Goal: Task Accomplishment & Management: Complete application form

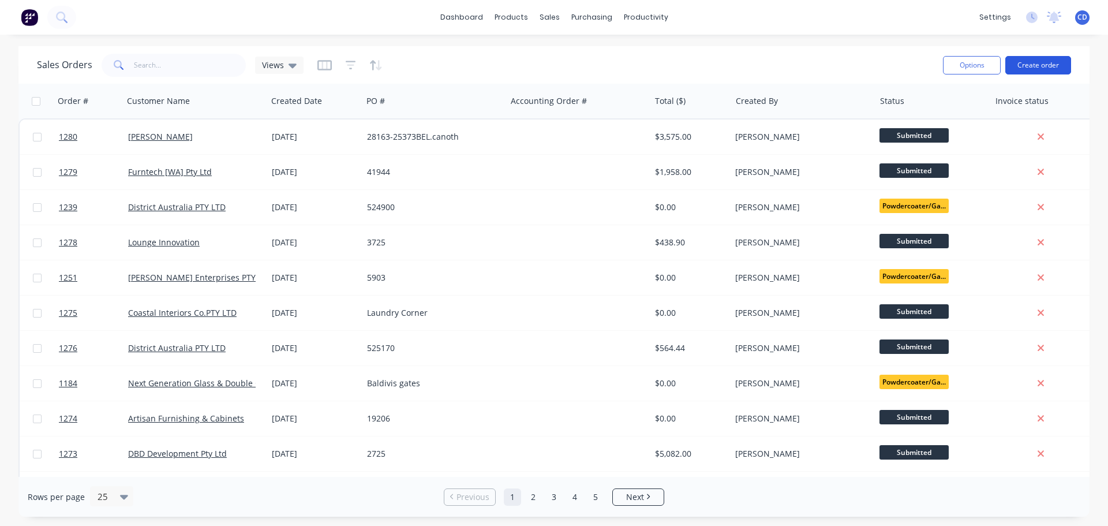
click at [1029, 64] on button "Create order" at bounding box center [1038, 65] width 66 height 18
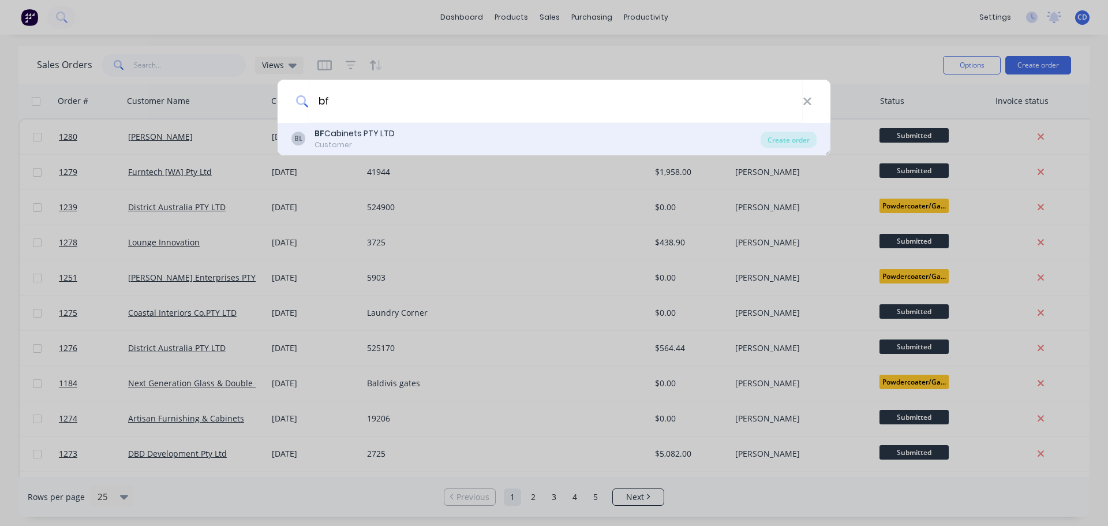
type input "bf"
click at [411, 133] on div "BL BF Cabinets PTY LTD Customer" at bounding box center [525, 138] width 469 height 22
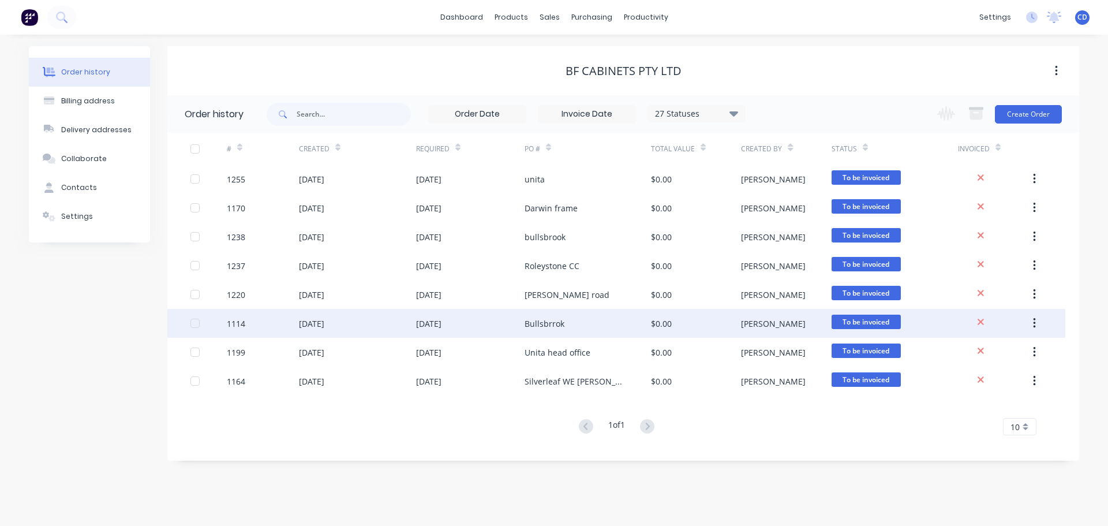
click at [1039, 316] on button "button" at bounding box center [1033, 323] width 27 height 21
click at [997, 349] on div "Archive" at bounding box center [992, 353] width 89 height 17
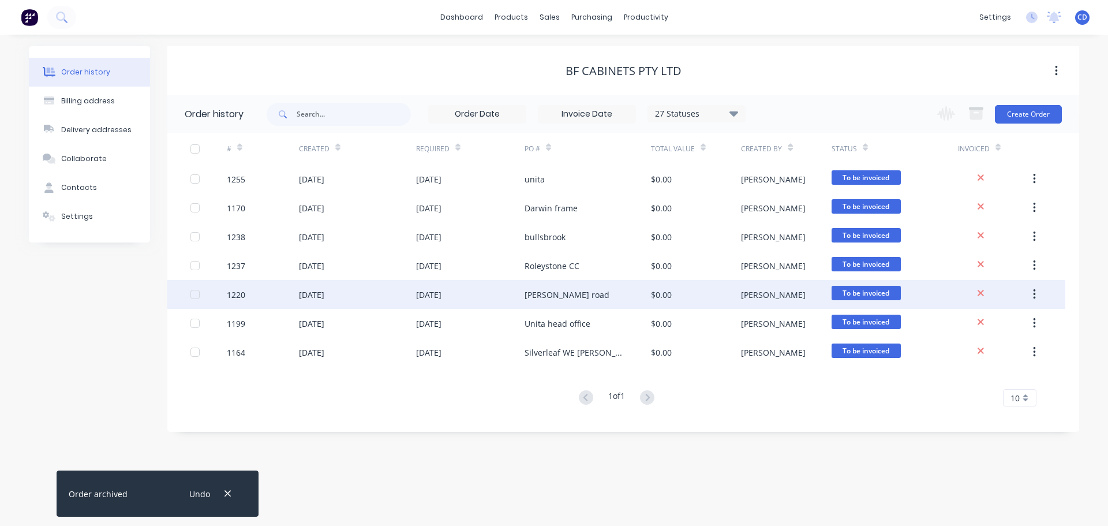
click at [1035, 290] on button "button" at bounding box center [1033, 294] width 27 height 21
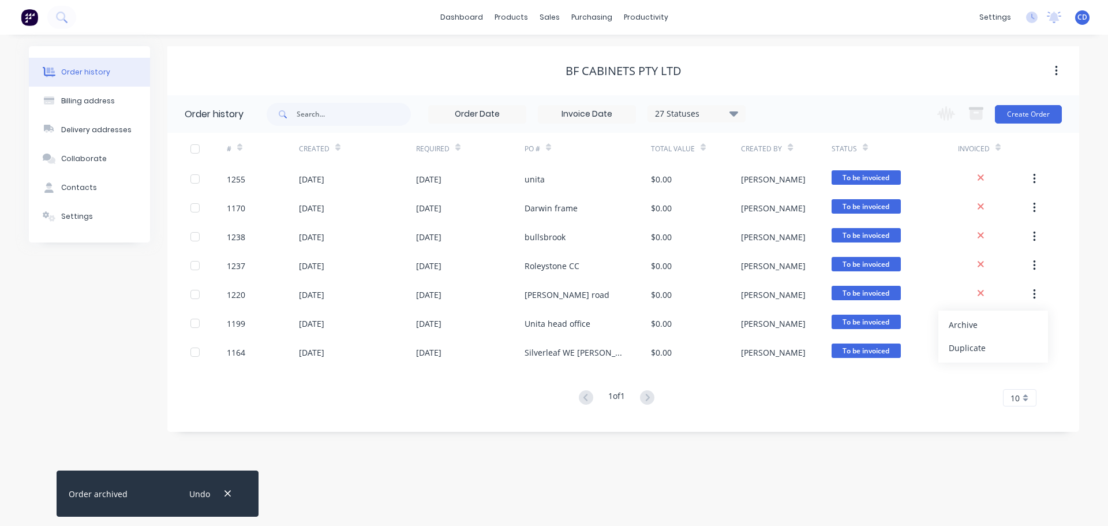
click at [1003, 321] on div "Archive" at bounding box center [992, 324] width 89 height 17
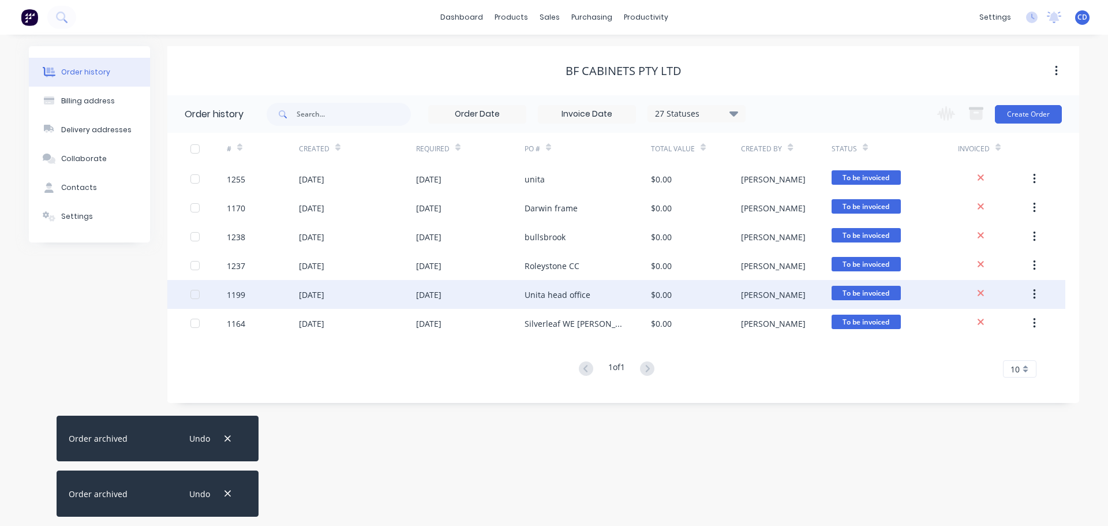
click at [1026, 295] on button "button" at bounding box center [1033, 294] width 27 height 21
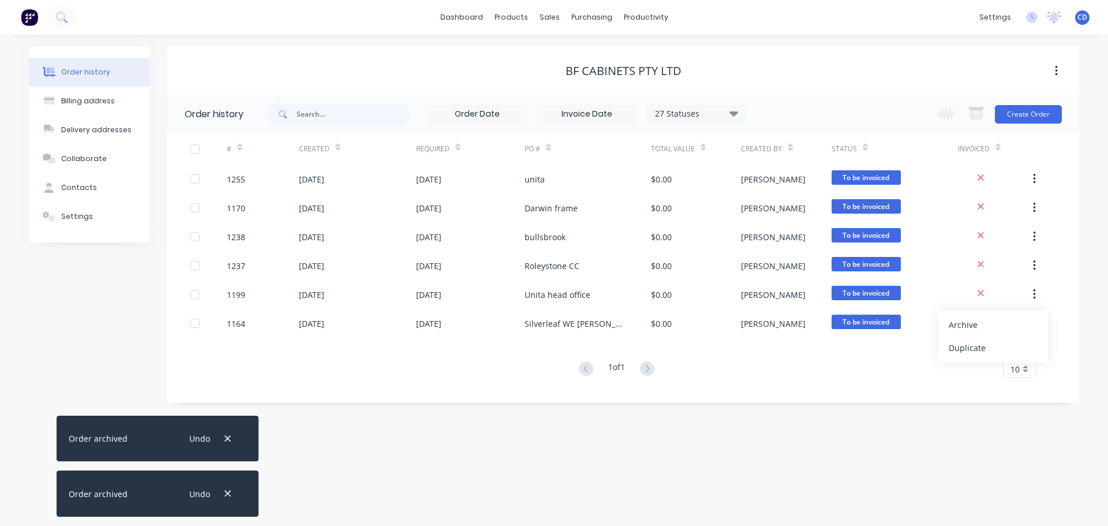
click at [1003, 322] on div "Archive" at bounding box center [992, 324] width 89 height 17
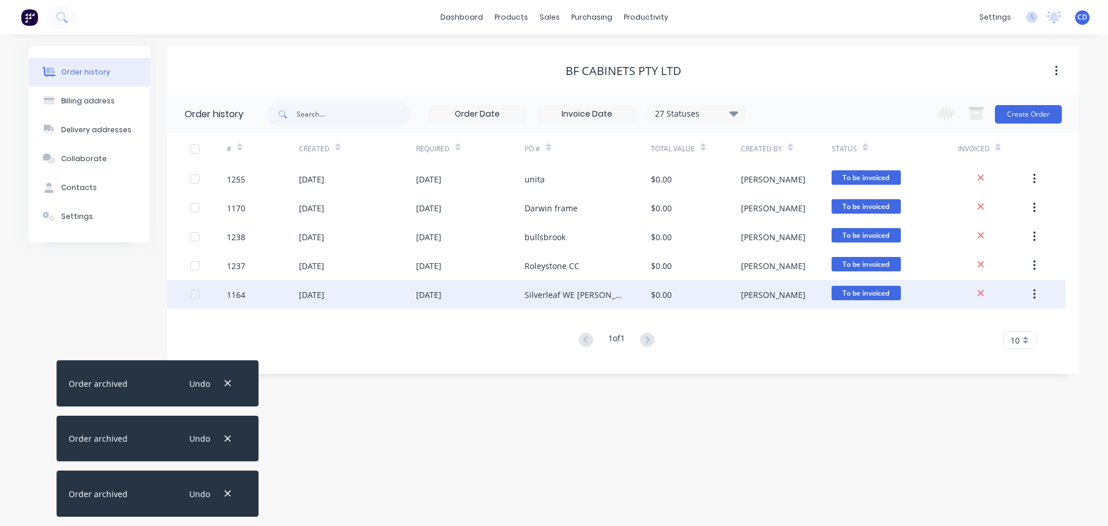
click at [1035, 292] on button "button" at bounding box center [1033, 294] width 27 height 21
click at [989, 327] on div "Archive" at bounding box center [992, 324] width 89 height 17
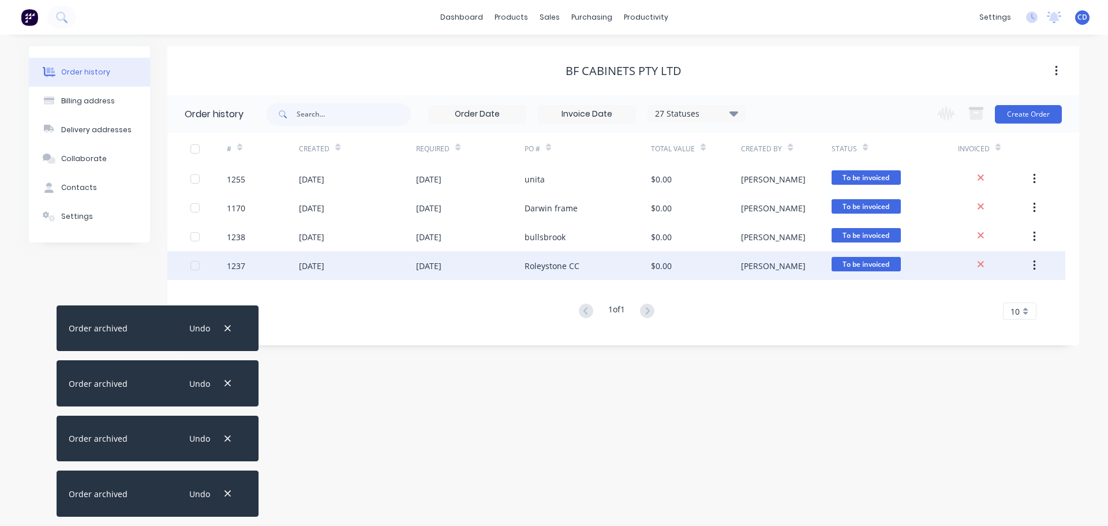
click at [1031, 265] on button "button" at bounding box center [1033, 265] width 27 height 21
click at [990, 293] on div "Archive" at bounding box center [992, 295] width 89 height 17
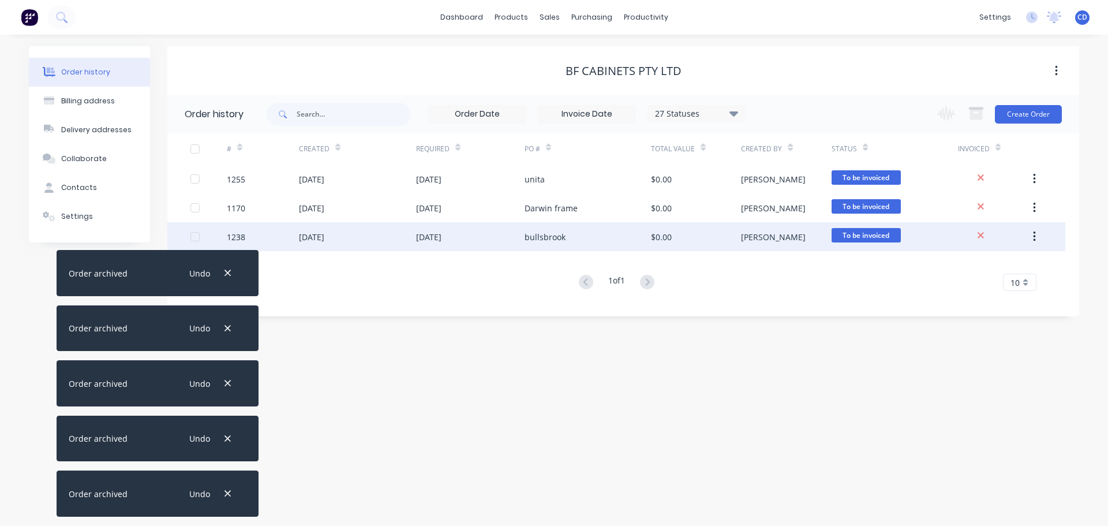
click at [1039, 235] on button "button" at bounding box center [1033, 236] width 27 height 21
click at [995, 264] on div "Archive" at bounding box center [992, 266] width 89 height 17
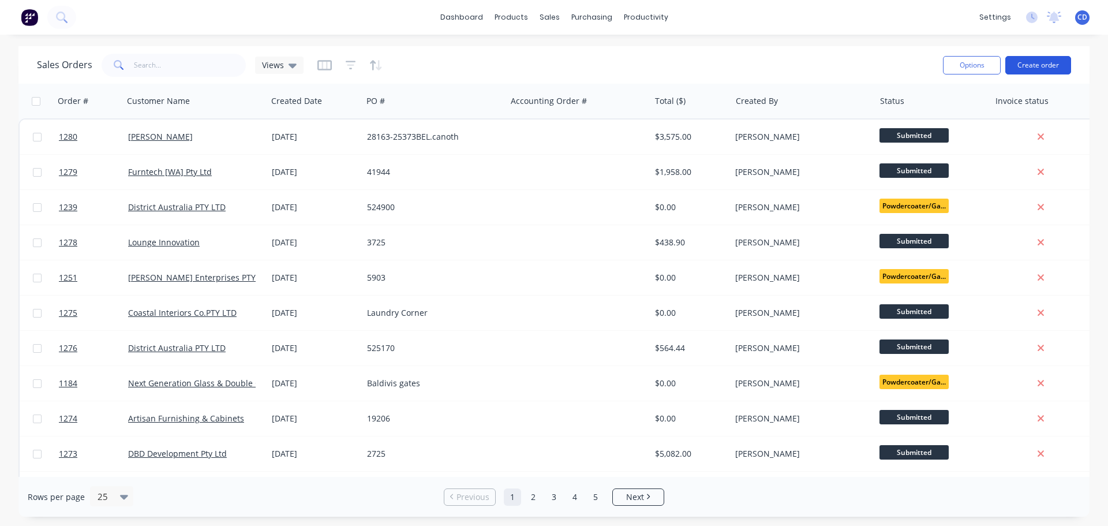
click at [1019, 56] on button "Create order" at bounding box center [1038, 65] width 66 height 18
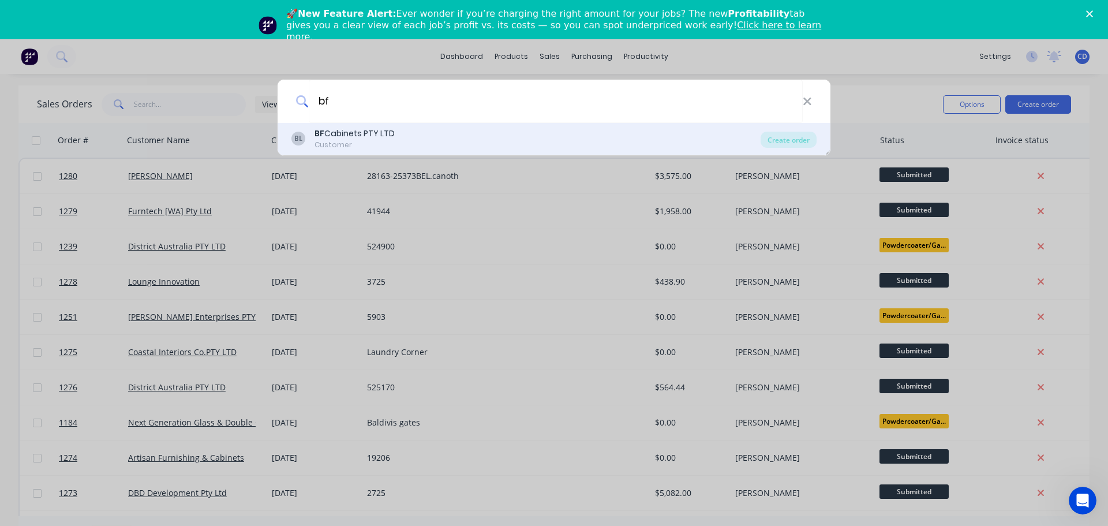
type input "bf"
click at [383, 141] on div "Customer" at bounding box center [354, 145] width 80 height 10
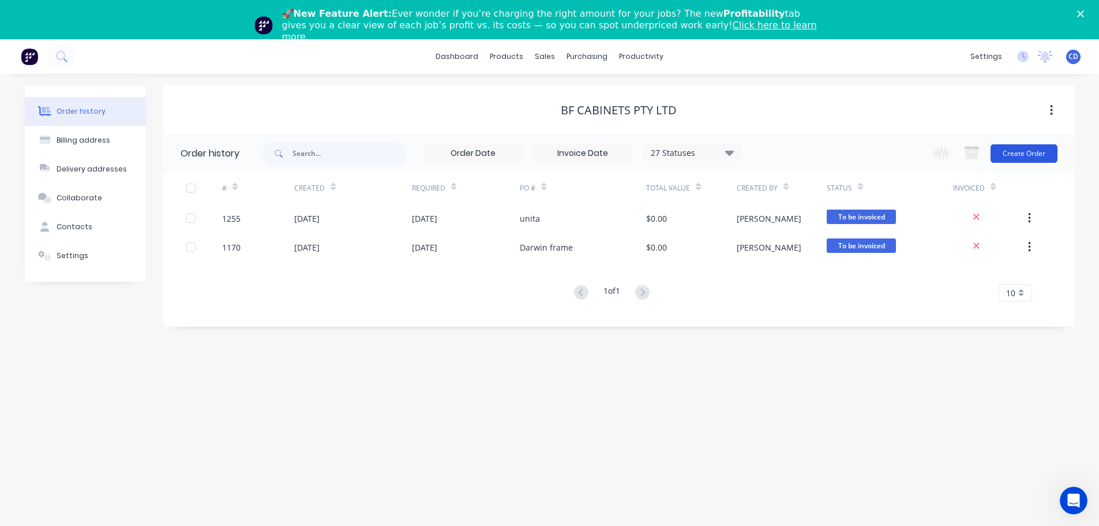
click at [1043, 152] on button "Create Order" at bounding box center [1023, 153] width 67 height 18
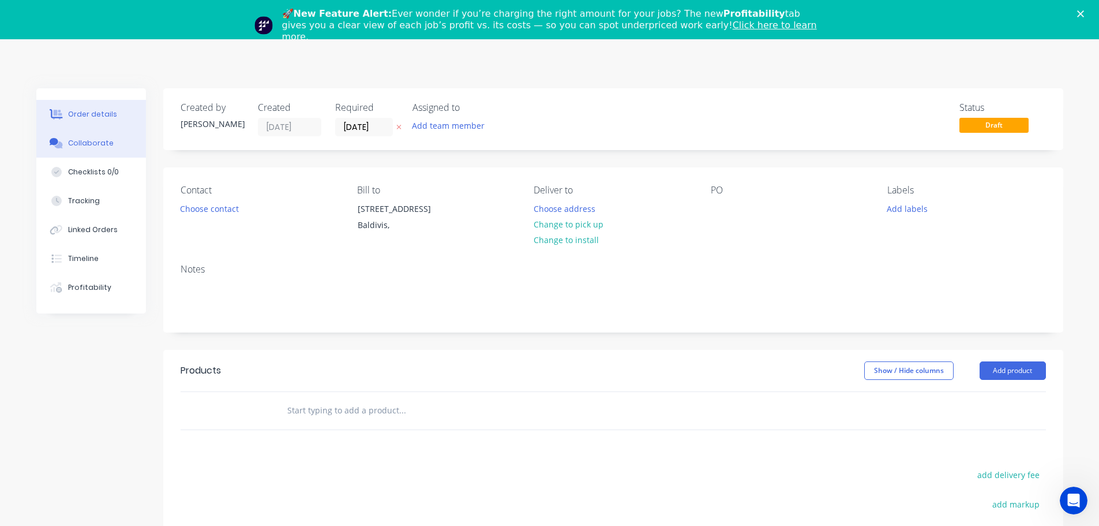
click at [92, 147] on div "Collaborate" at bounding box center [91, 143] width 46 height 10
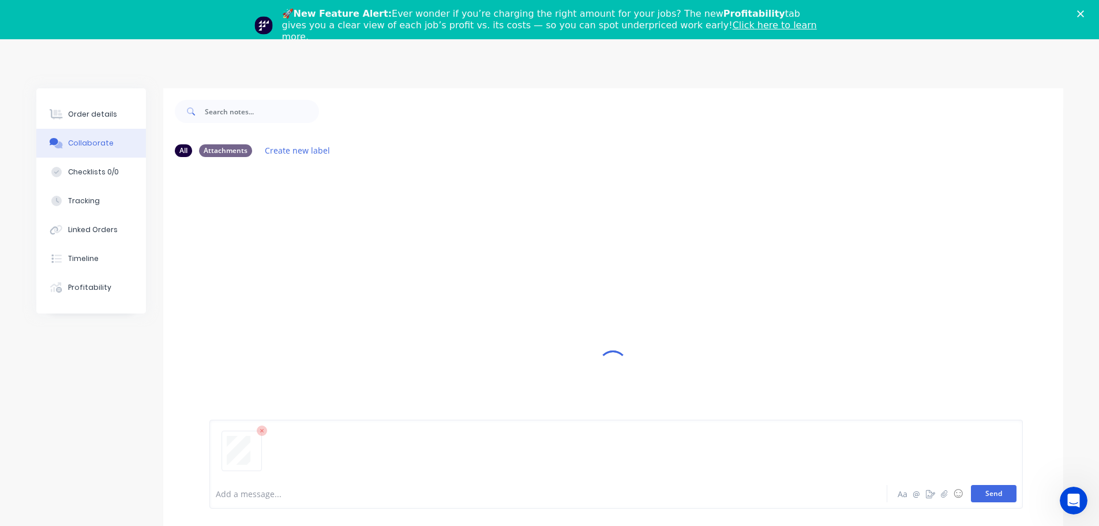
click at [996, 500] on button "Send" at bounding box center [994, 493] width 46 height 17
click at [88, 118] on div "Order details" at bounding box center [92, 114] width 49 height 10
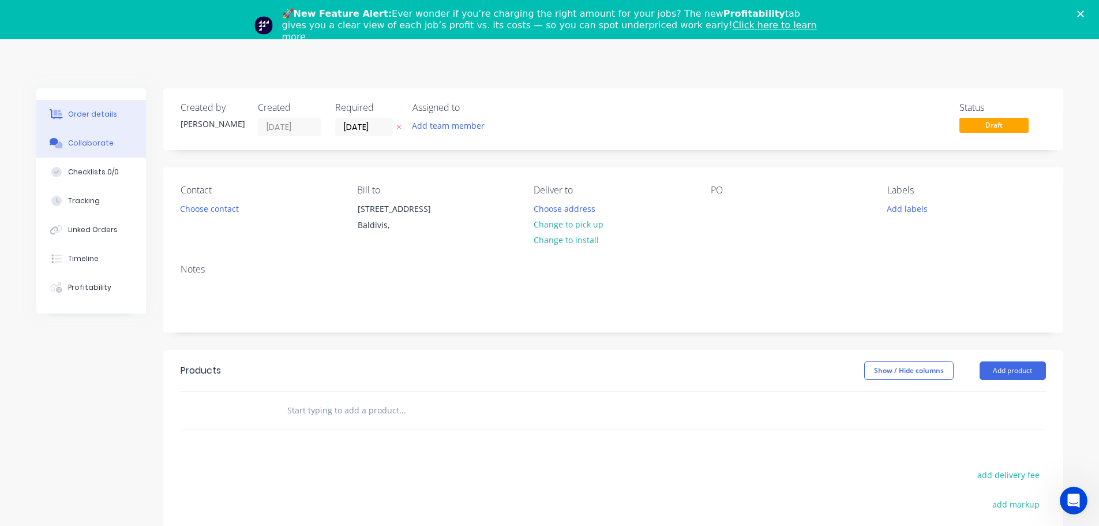
click at [93, 137] on button "Collaborate" at bounding box center [91, 143] width 110 height 29
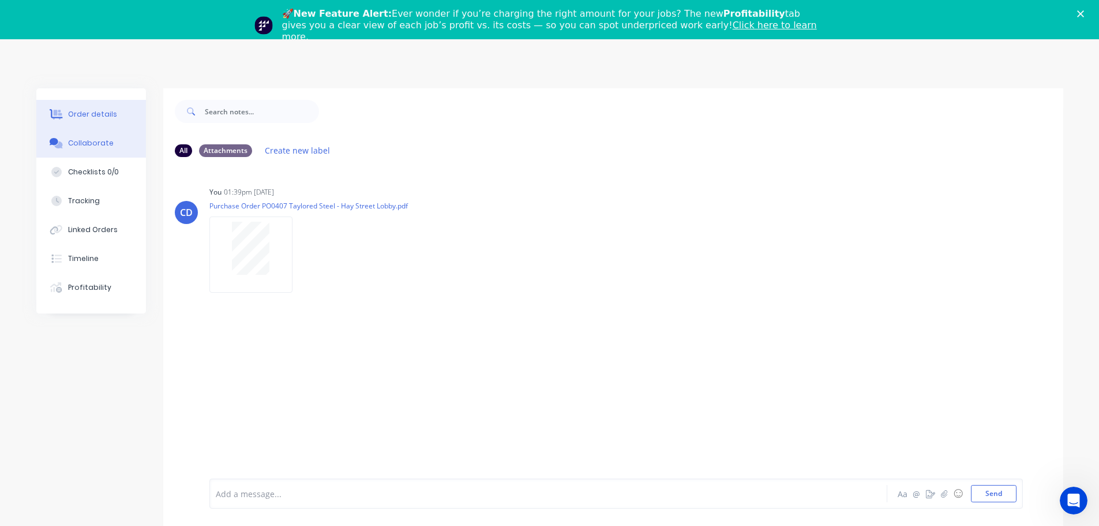
drag, startPoint x: 99, startPoint y: 117, endPoint x: 112, endPoint y: 118, distance: 12.8
click at [112, 118] on div "Order details" at bounding box center [92, 114] width 49 height 10
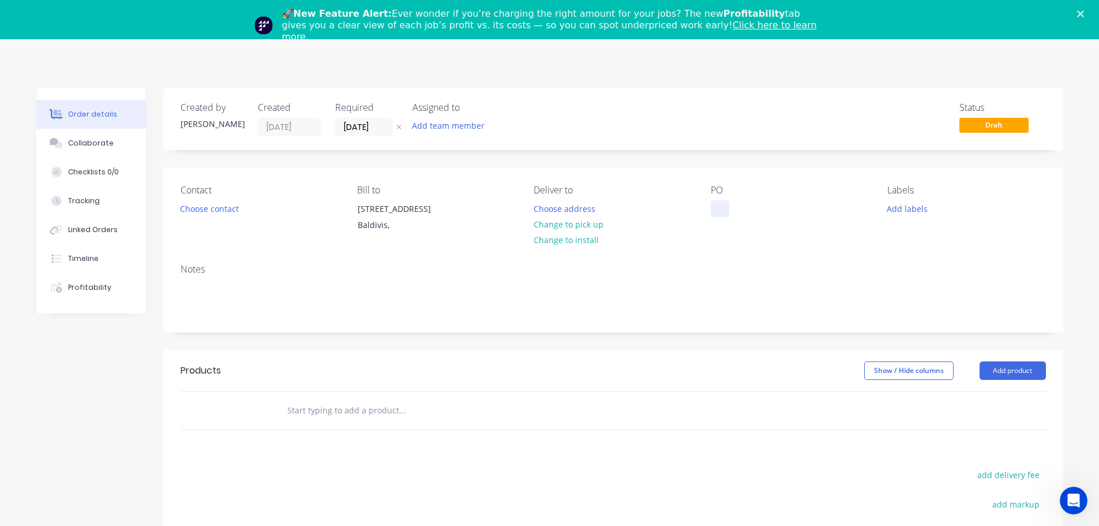
click at [729, 205] on div at bounding box center [720, 208] width 18 height 17
click at [996, 371] on button "Add product" at bounding box center [1013, 370] width 66 height 18
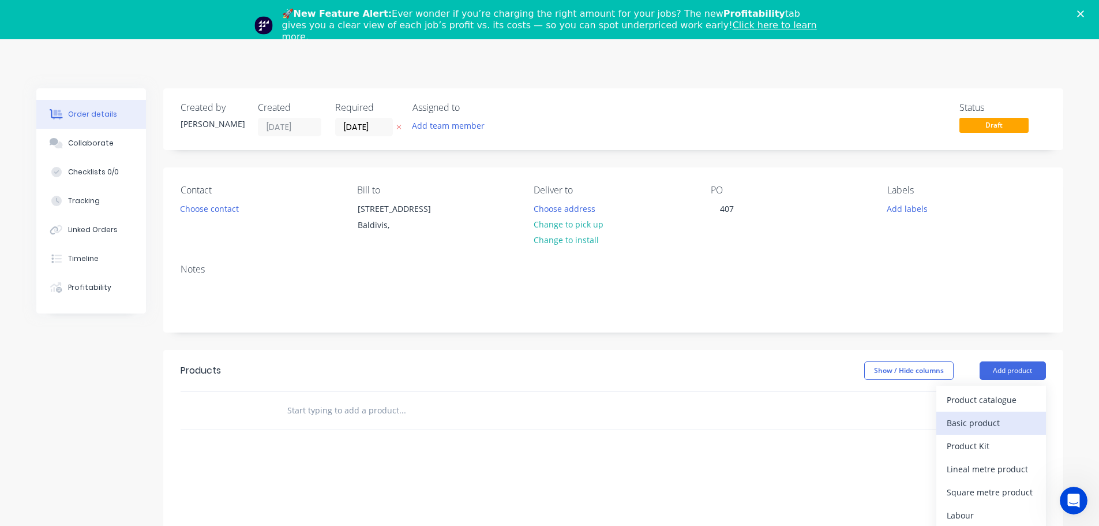
click at [992, 415] on button "Basic product" at bounding box center [991, 422] width 110 height 23
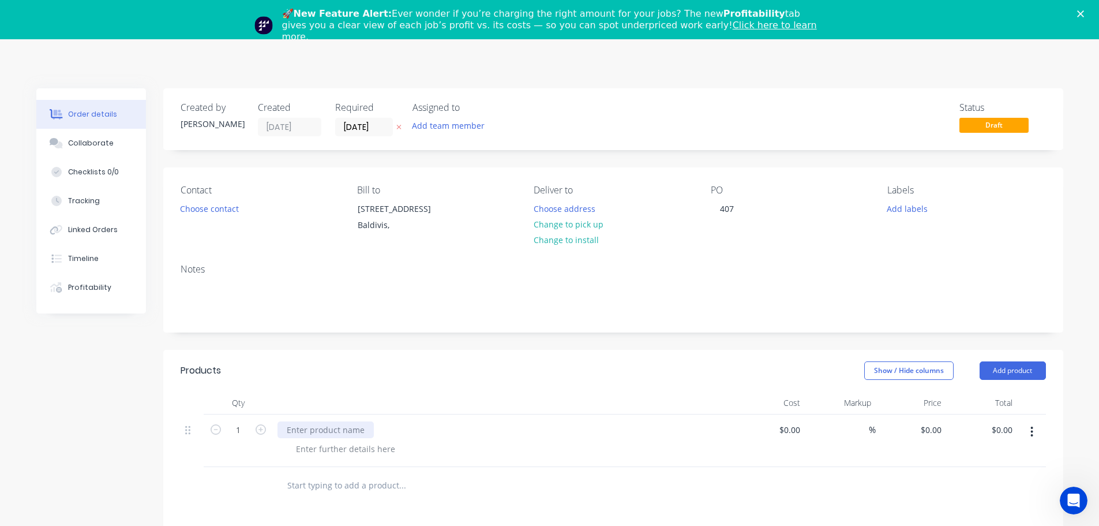
click at [291, 426] on div at bounding box center [325, 429] width 96 height 17
paste div
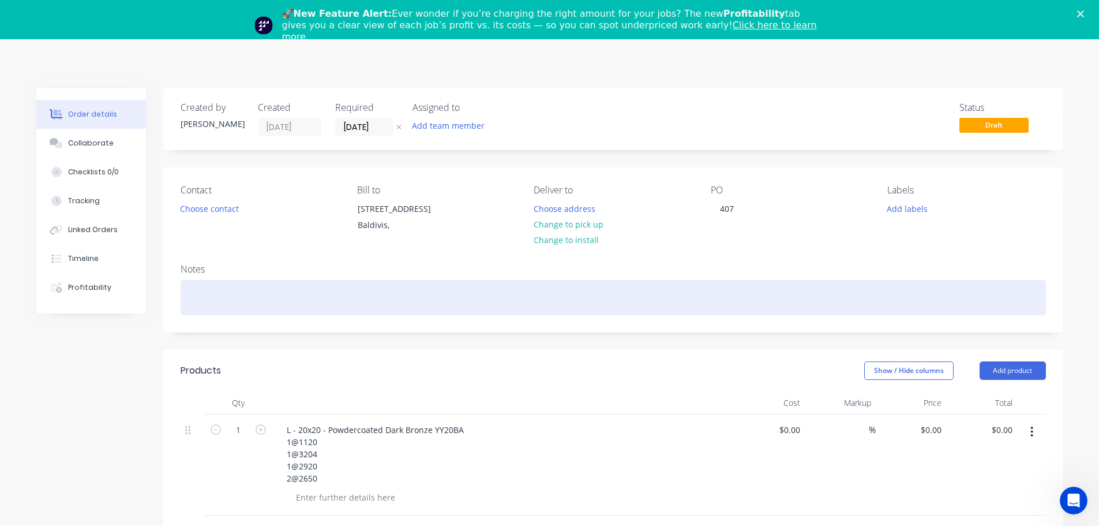
click at [213, 309] on div at bounding box center [613, 297] width 865 height 35
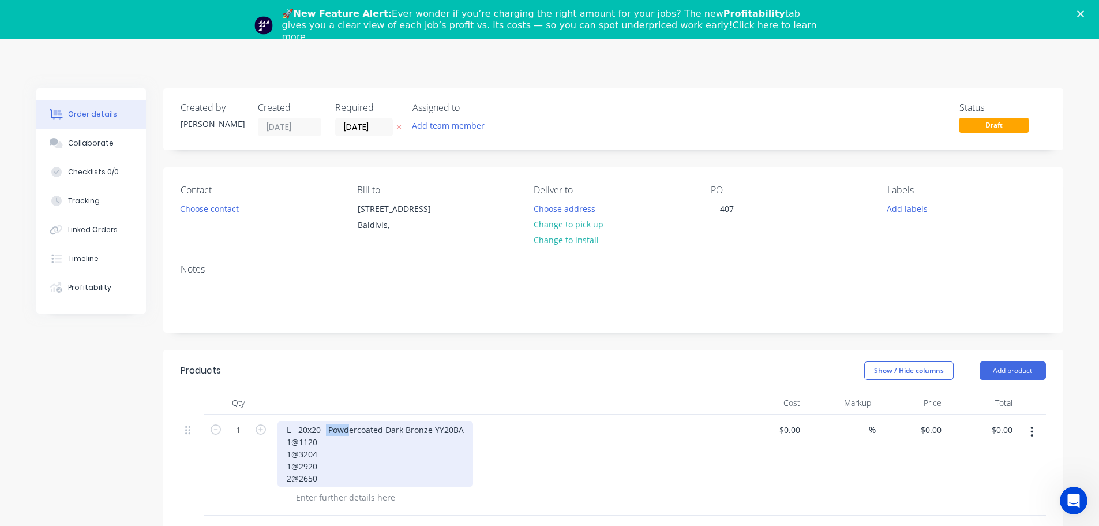
drag, startPoint x: 325, startPoint y: 428, endPoint x: 465, endPoint y: 433, distance: 139.7
click at [465, 433] on div "L - 20x20 - Powdercoated Dark Bronze YY20BA 1@1120 1@3204 1@2920 2@2650" at bounding box center [375, 453] width 196 height 65
drag, startPoint x: 463, startPoint y: 429, endPoint x: 328, endPoint y: 432, distance: 134.4
click at [328, 432] on div "L - 20x20 - Powdercoated Dark Bronze YY20BA 1@1120 1@3204 1@2920 2@2650" at bounding box center [375, 453] width 196 height 65
copy div "Powdercoated Dark Bronze YY20BA"
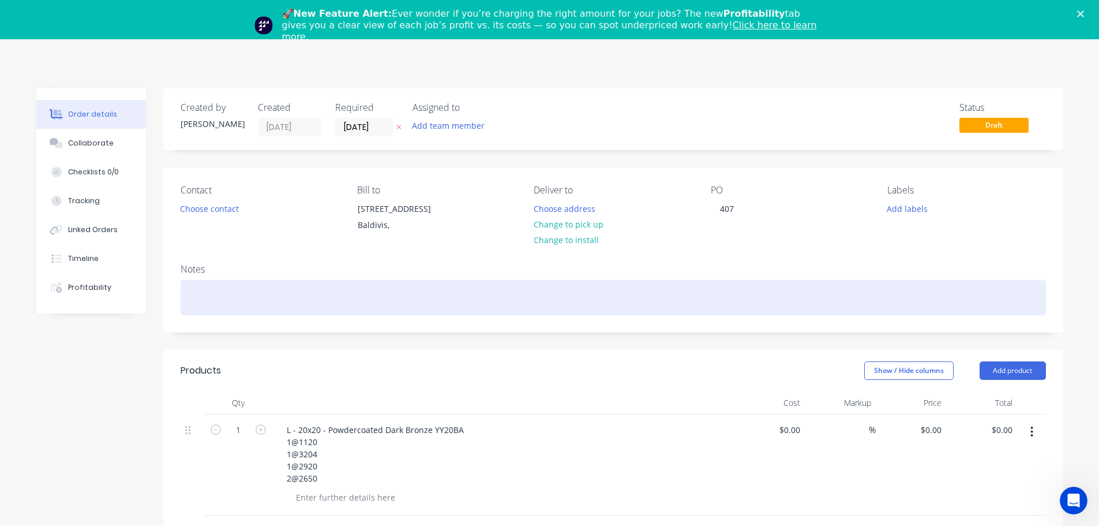
click at [209, 314] on div at bounding box center [613, 297] width 865 height 35
paste div
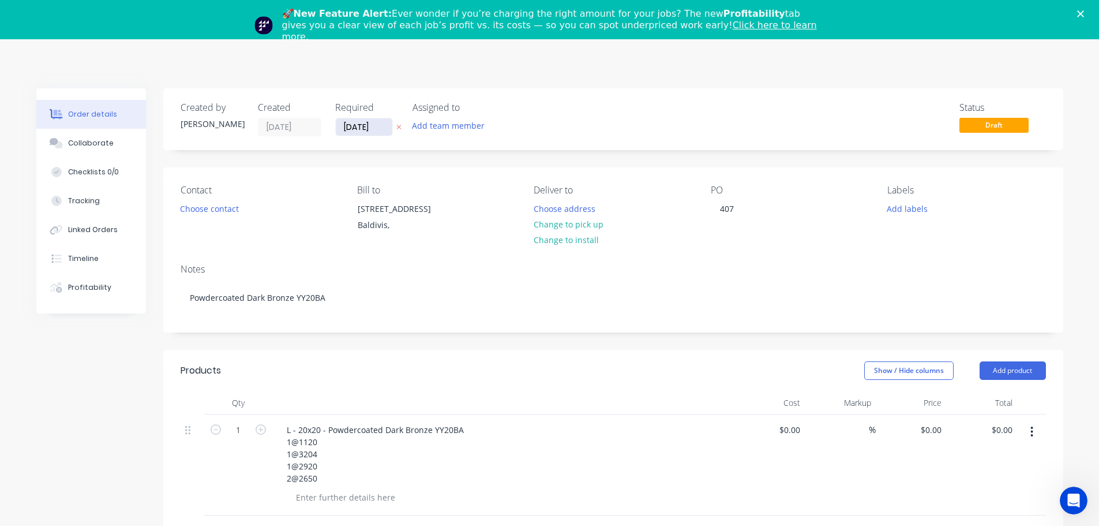
click at [361, 127] on input "[DATE]" at bounding box center [364, 126] width 57 height 17
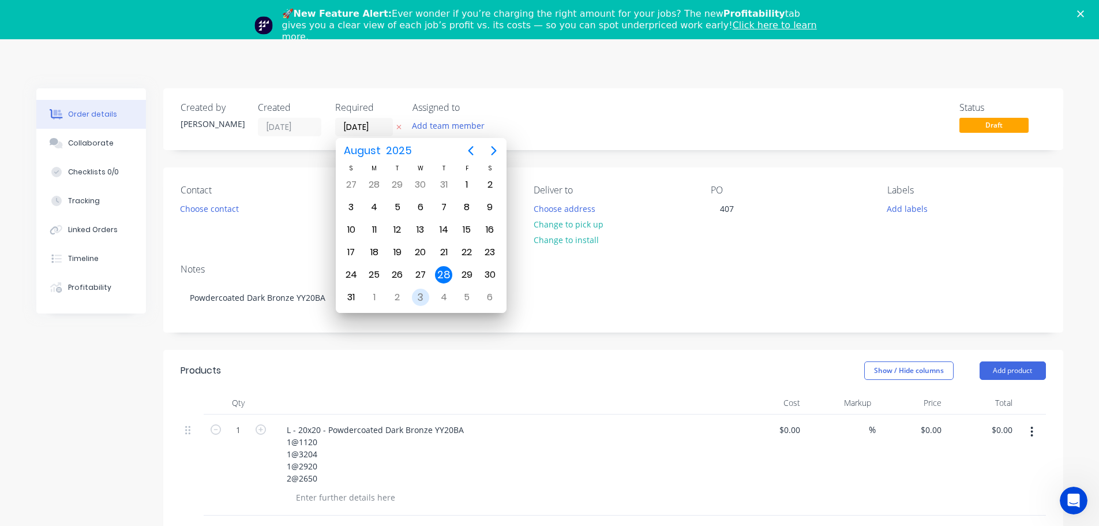
click at [421, 296] on div "3" at bounding box center [420, 296] width 17 height 17
type input "[DATE]"
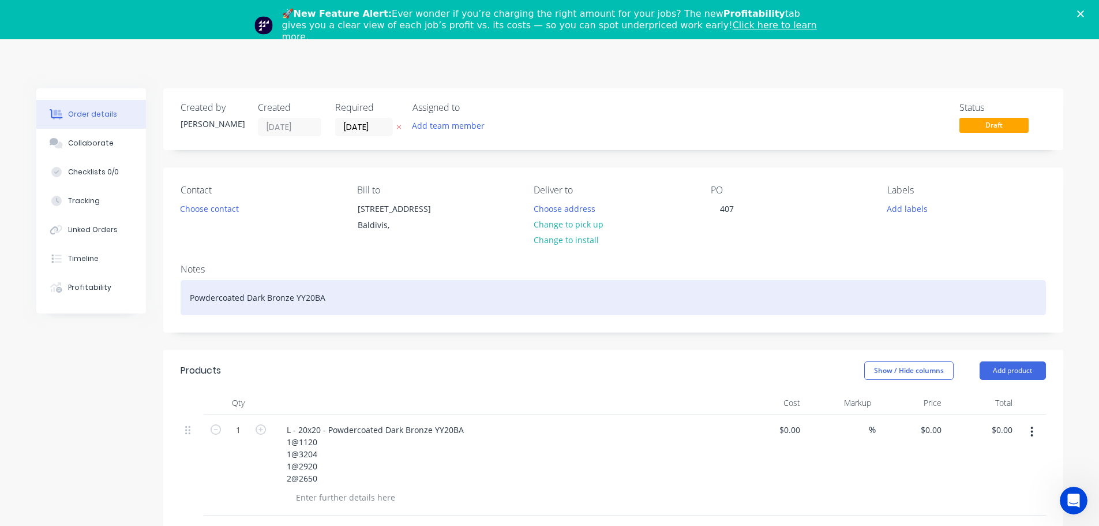
click at [217, 298] on div "Powdercoated Dark Bronze YY20BA" at bounding box center [613, 297] width 865 height 35
click at [239, 299] on div "Dark Bronze YY20BA" at bounding box center [613, 297] width 865 height 35
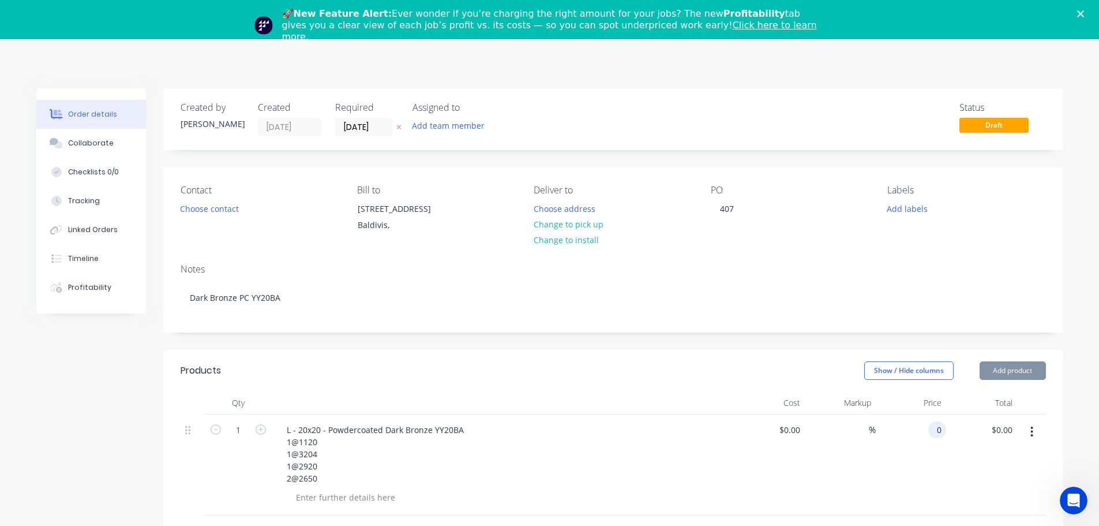
click at [935, 423] on input "0" at bounding box center [939, 429] width 13 height 17
type input "$380.00"
click at [970, 317] on div "Notes Dark Bronze PC YY20BA" at bounding box center [613, 292] width 900 height 77
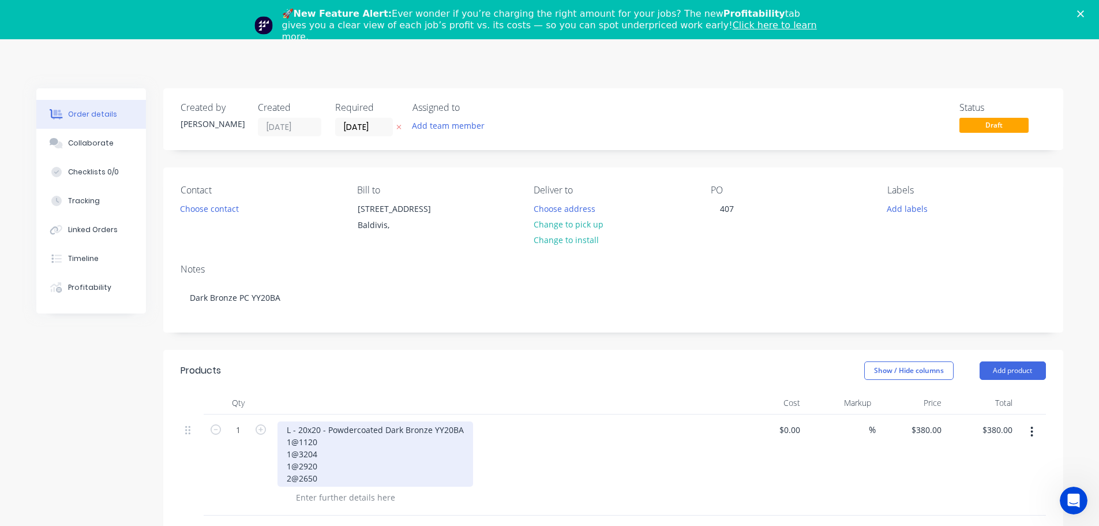
click at [321, 431] on div "L - 20x20 - Powdercoated Dark Bronze YY20BA 1@1120 1@3204 1@2920 2@2650" at bounding box center [375, 453] width 196 height 65
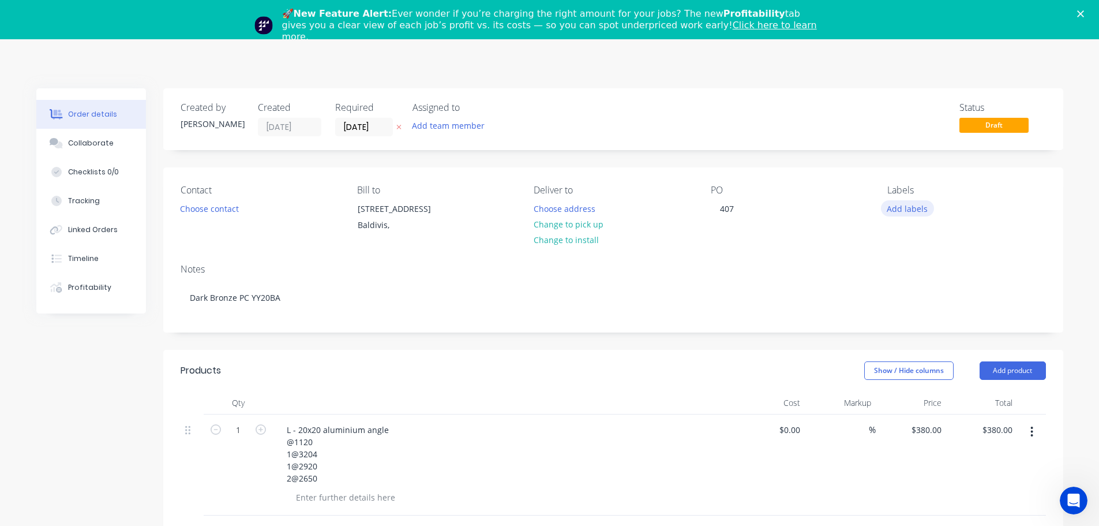
click at [909, 209] on button "Add labels" at bounding box center [907, 208] width 53 height 16
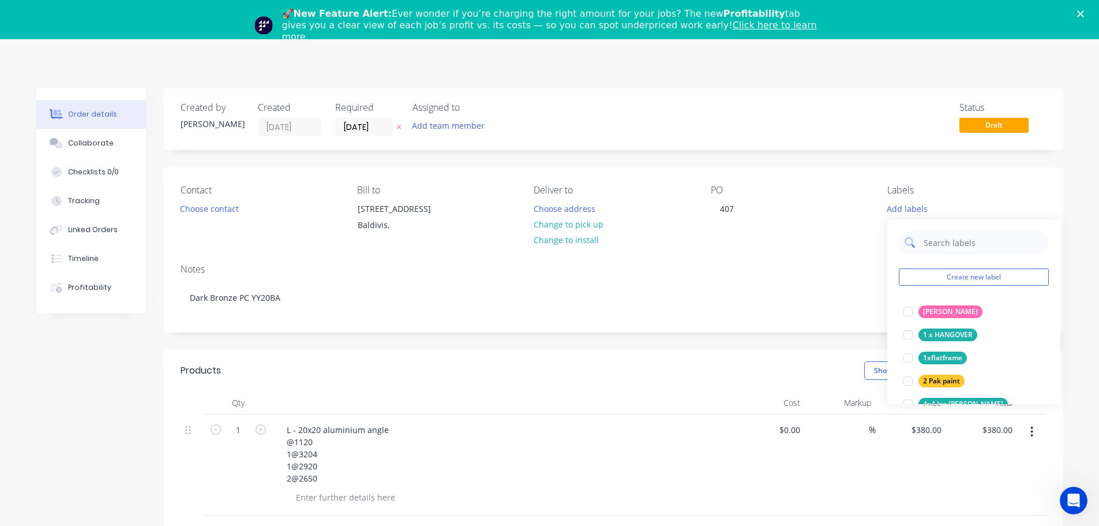
click at [954, 245] on input "text" at bounding box center [982, 242] width 121 height 23
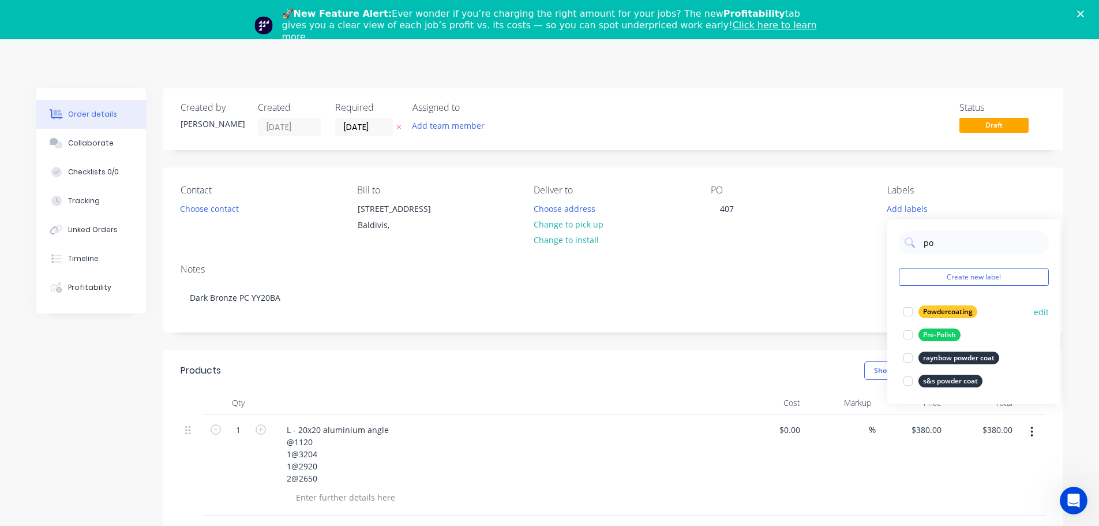
type input "po"
click at [950, 313] on div "Powdercoating" at bounding box center [947, 311] width 59 height 13
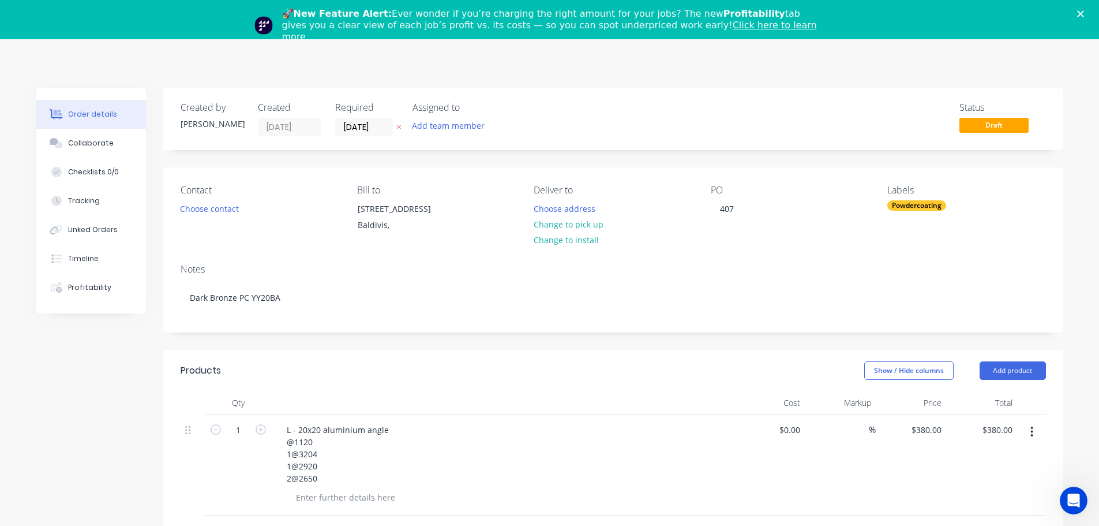
click at [1006, 187] on div "Labels" at bounding box center [966, 190] width 158 height 11
click at [1084, 12] on polygon "Close" at bounding box center [1080, 13] width 7 height 7
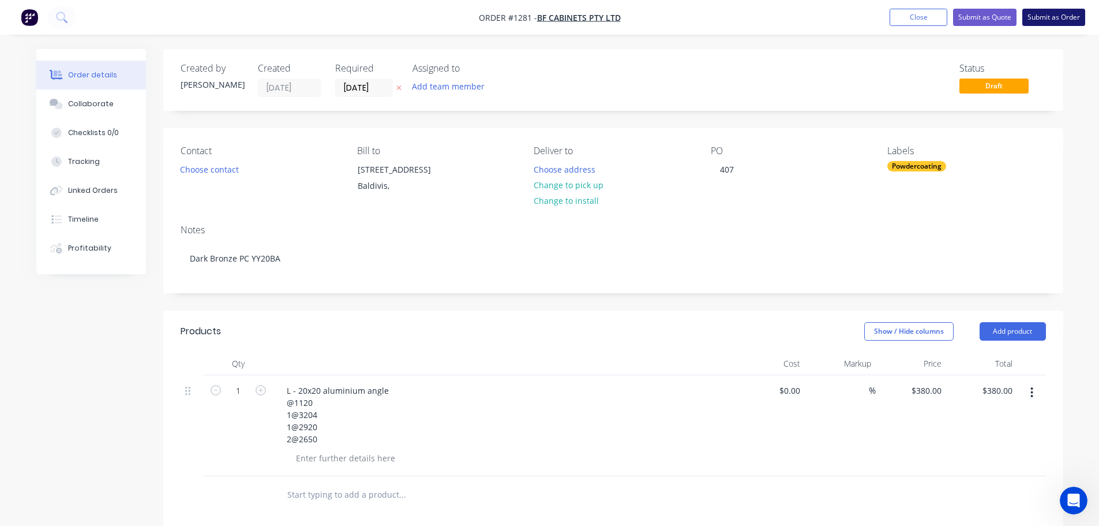
click at [1057, 17] on button "Submit as Order" at bounding box center [1053, 17] width 63 height 17
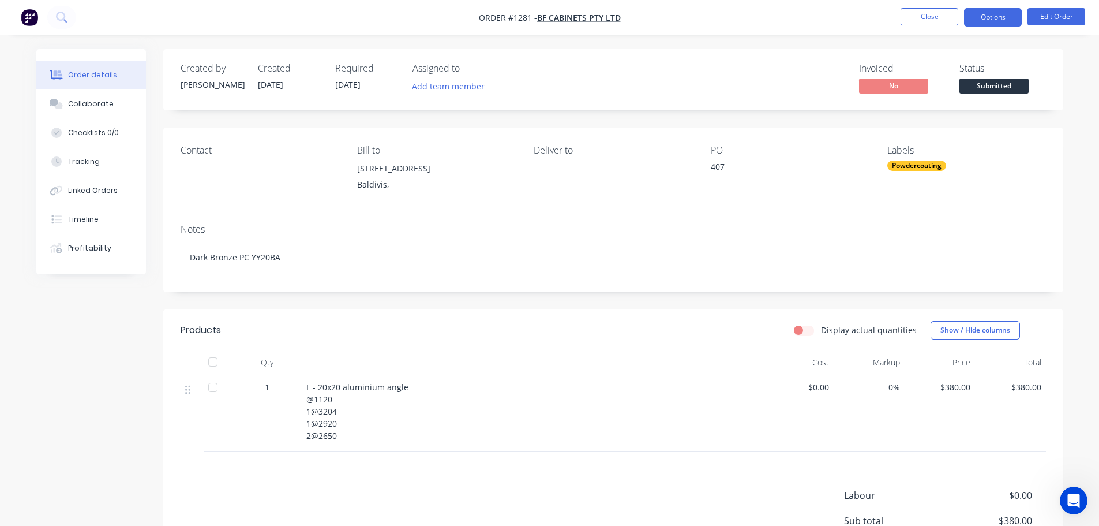
click at [992, 20] on button "Options" at bounding box center [993, 17] width 58 height 18
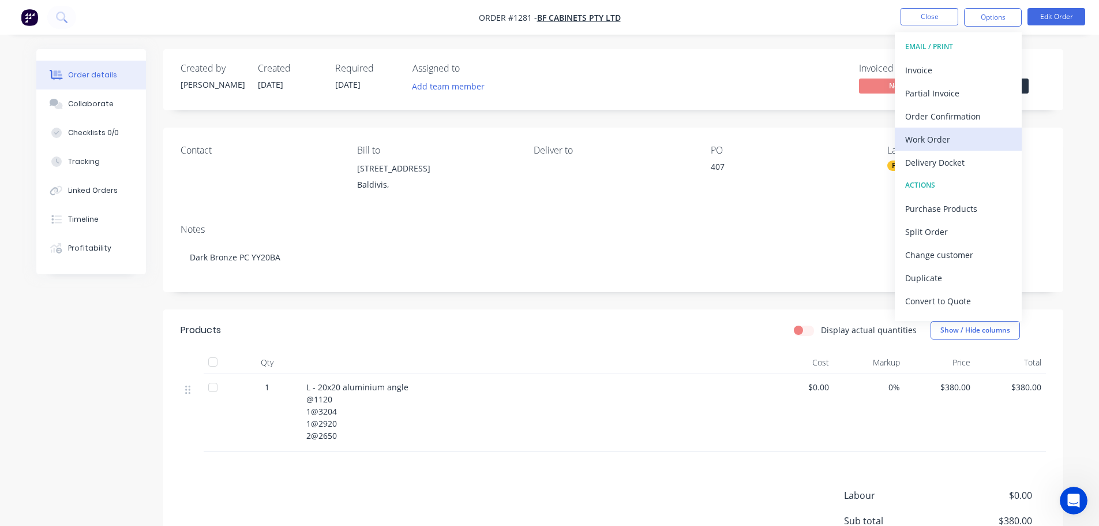
click at [952, 133] on div "Work Order" at bounding box center [958, 139] width 106 height 17
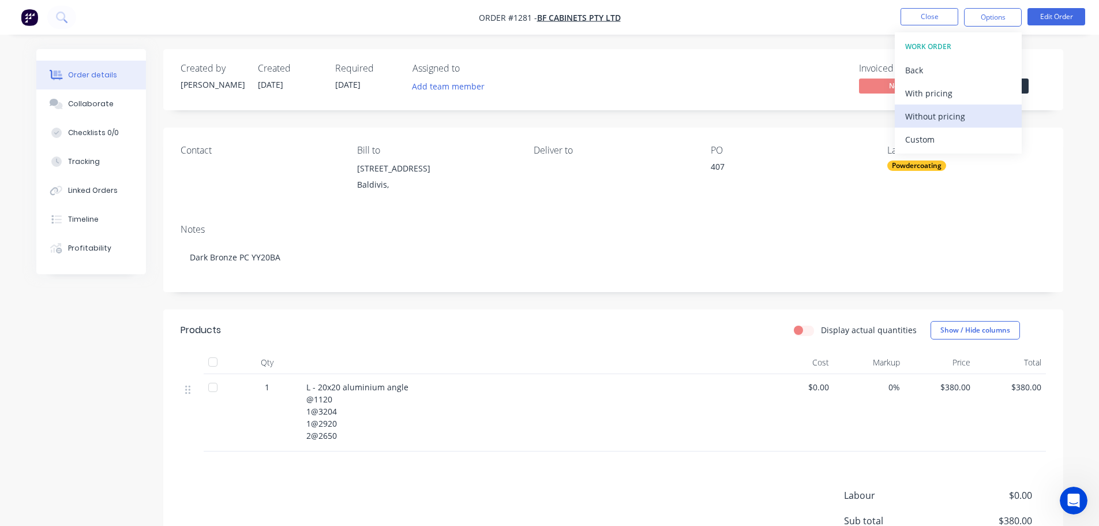
click at [960, 117] on div "Without pricing" at bounding box center [958, 116] width 106 height 17
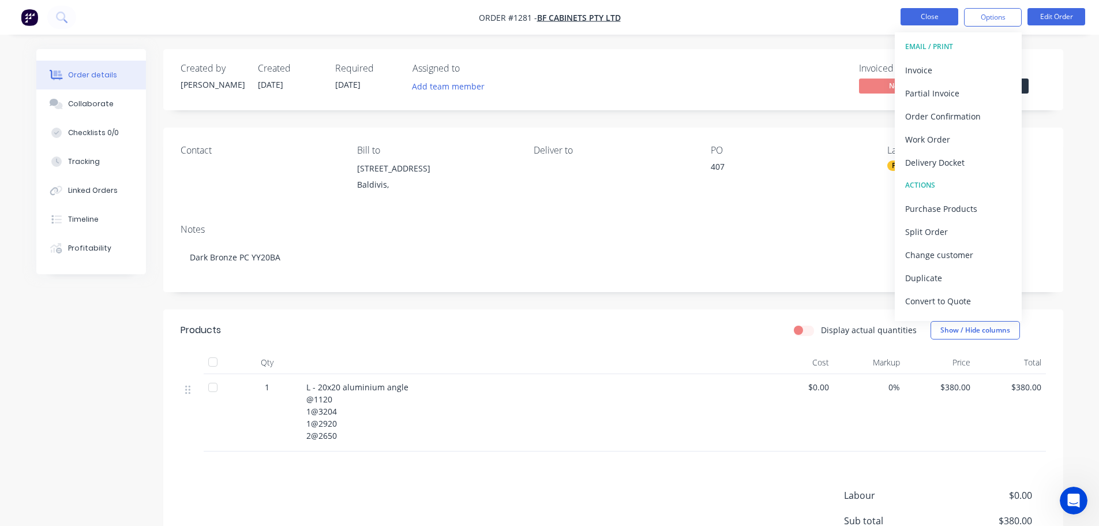
click at [931, 21] on button "Close" at bounding box center [929, 16] width 58 height 17
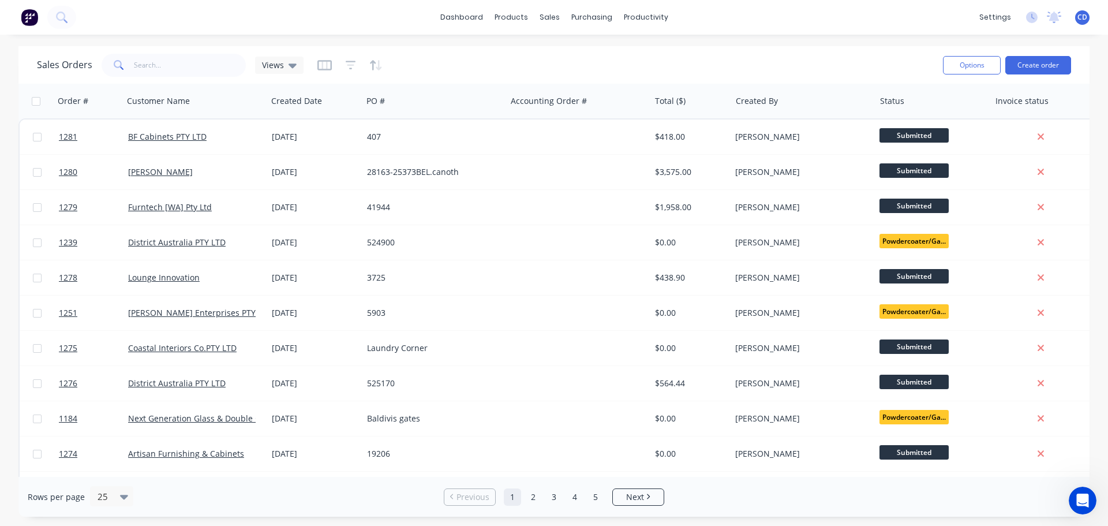
click at [755, 60] on div "Sales Orders Views" at bounding box center [485, 65] width 896 height 28
click at [198, 67] on input "text" at bounding box center [190, 65] width 112 height 23
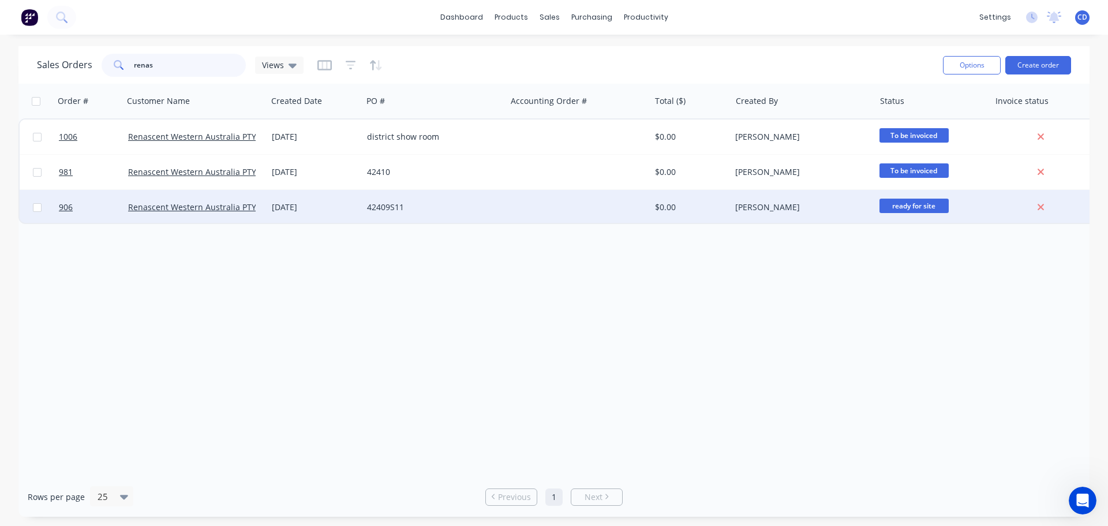
type input "renas"
click at [300, 200] on div "[DATE]" at bounding box center [314, 207] width 95 height 35
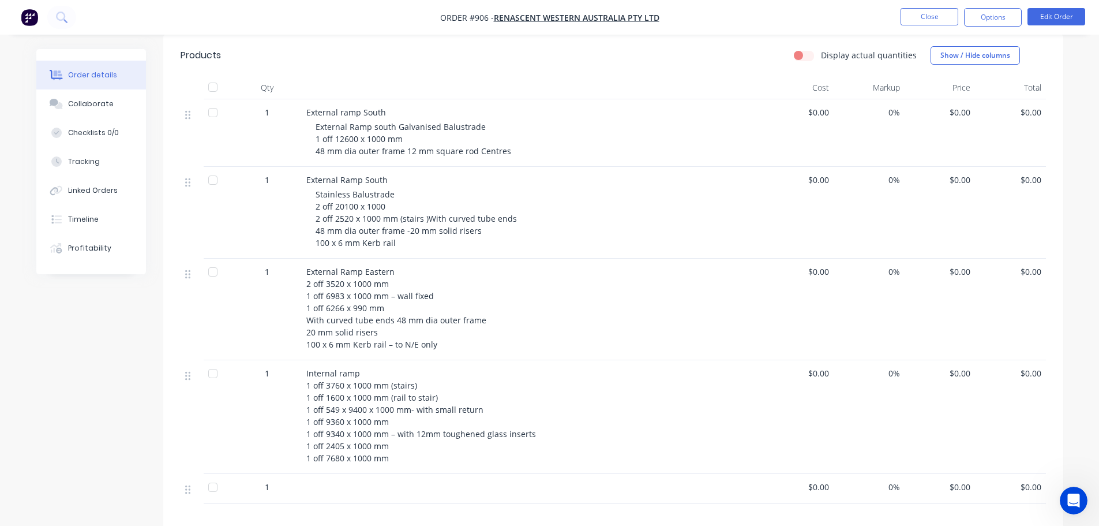
scroll to position [285, 0]
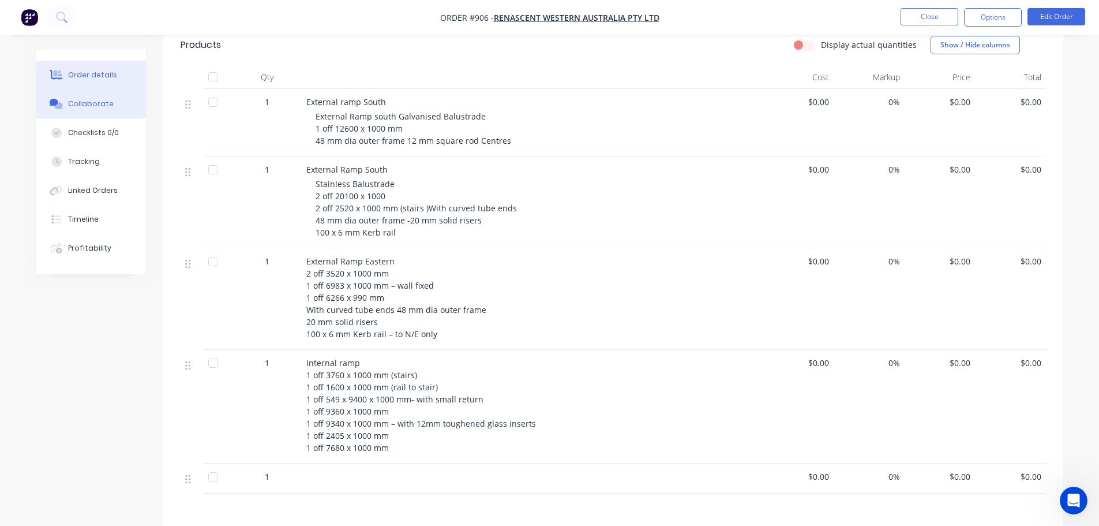
click at [102, 100] on div "Collaborate" at bounding box center [91, 104] width 46 height 10
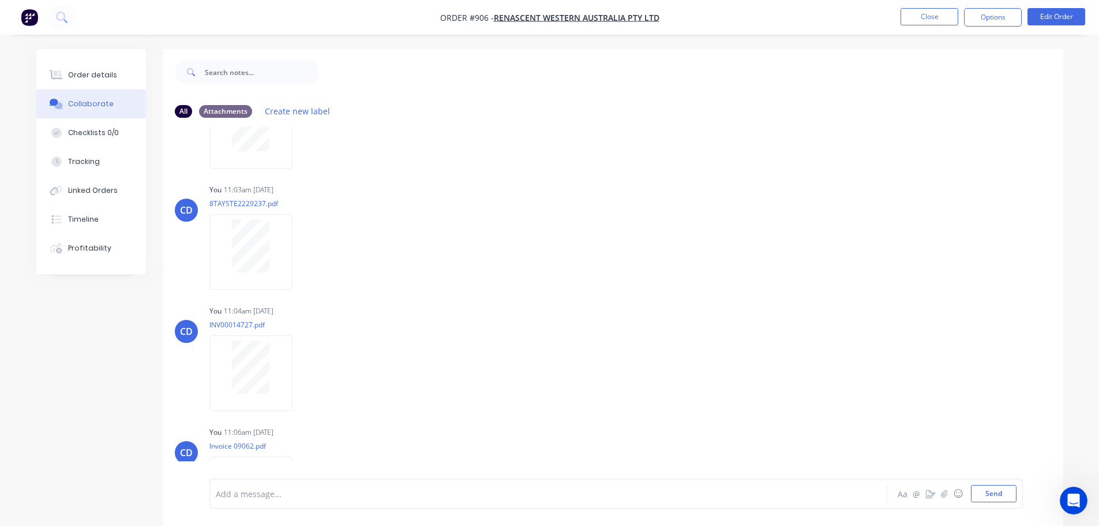
scroll to position [1477, 0]
click at [289, 129] on div at bounding box center [250, 130] width 83 height 76
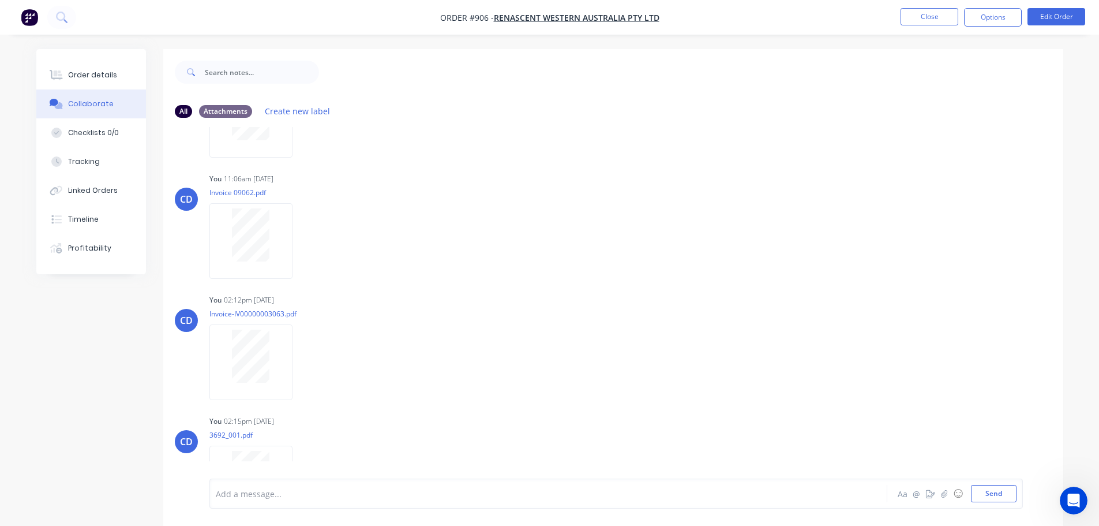
scroll to position [1766, 0]
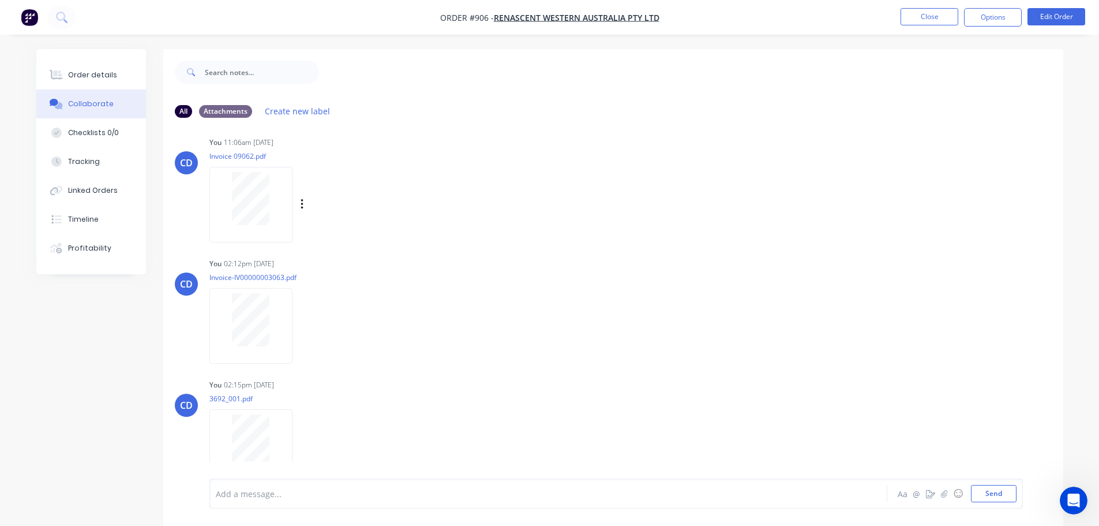
click at [290, 205] on div at bounding box center [250, 205] width 83 height 76
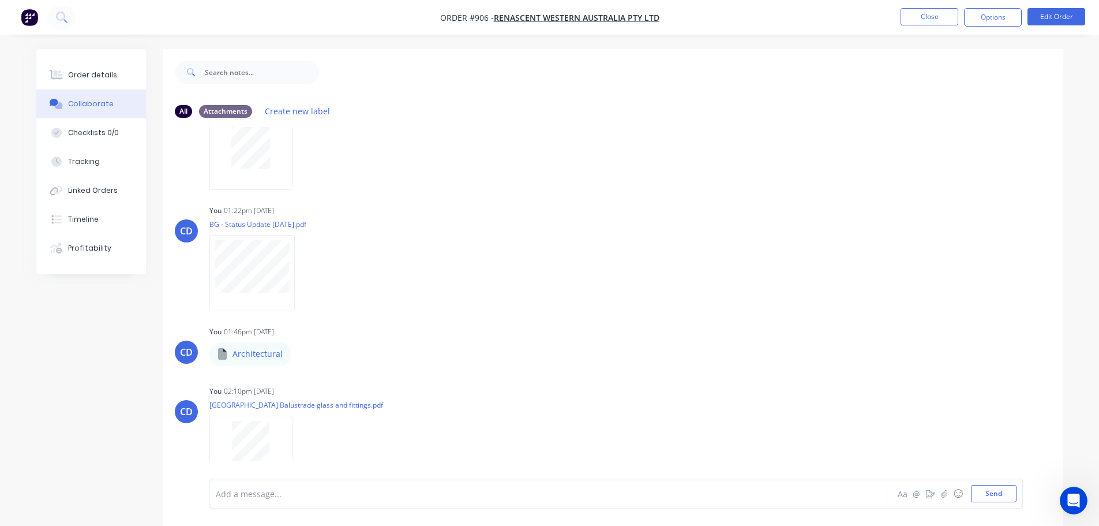
scroll to position [346, 0]
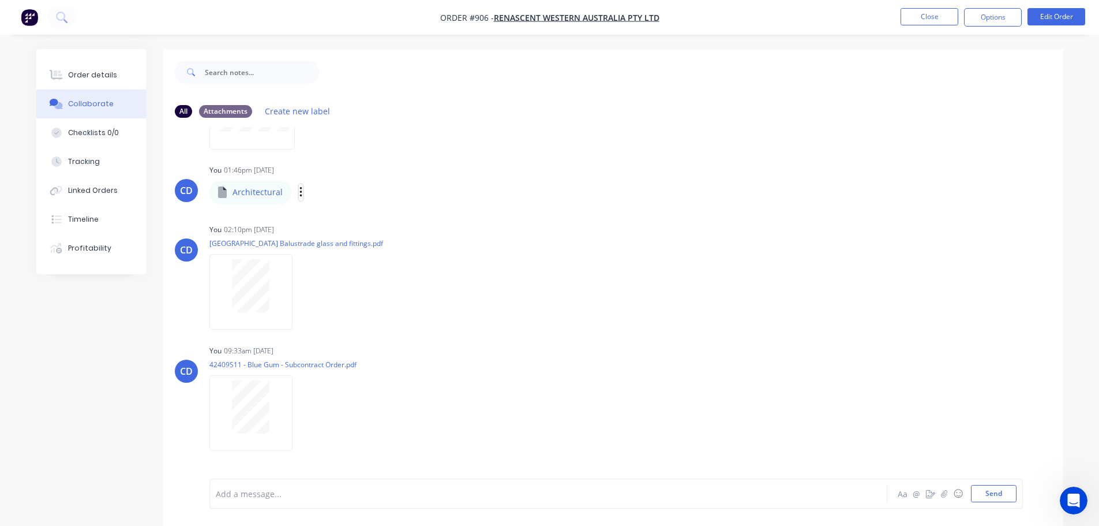
click at [299, 194] on icon "button" at bounding box center [300, 192] width 3 height 13
click at [349, 227] on button "Download" at bounding box center [377, 223] width 130 height 26
